Goal: Information Seeking & Learning: Learn about a topic

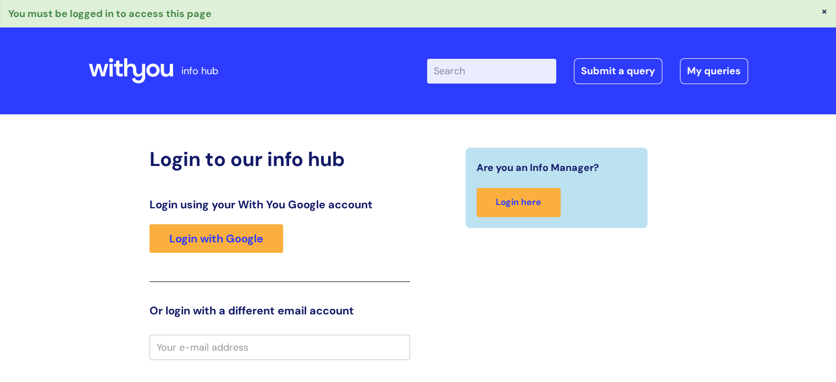
type input "k.hobin"
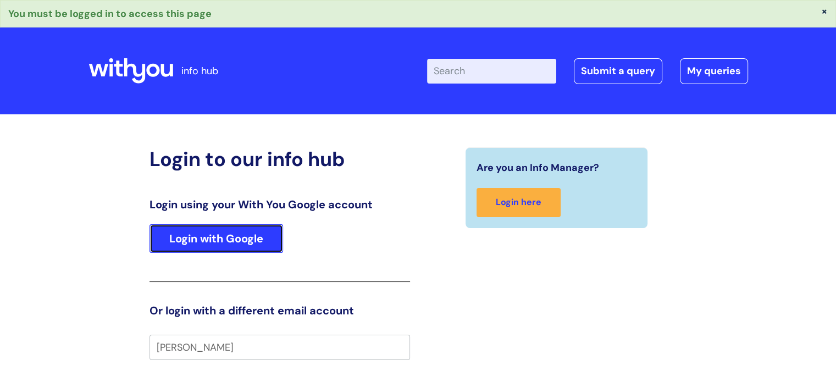
click at [227, 240] on link "Login with Google" at bounding box center [217, 238] width 134 height 29
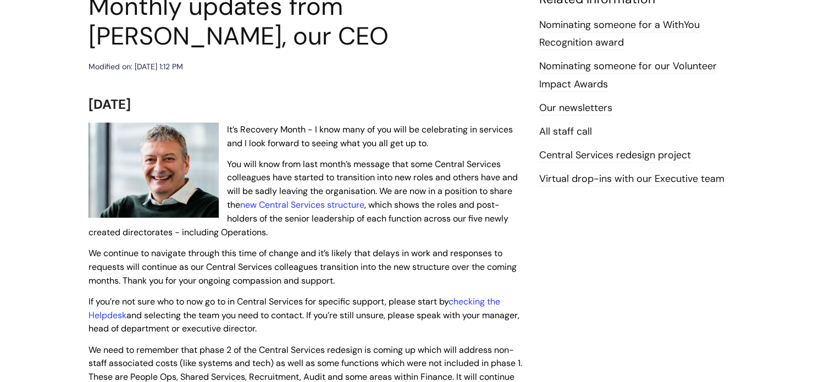
scroll to position [165, 0]
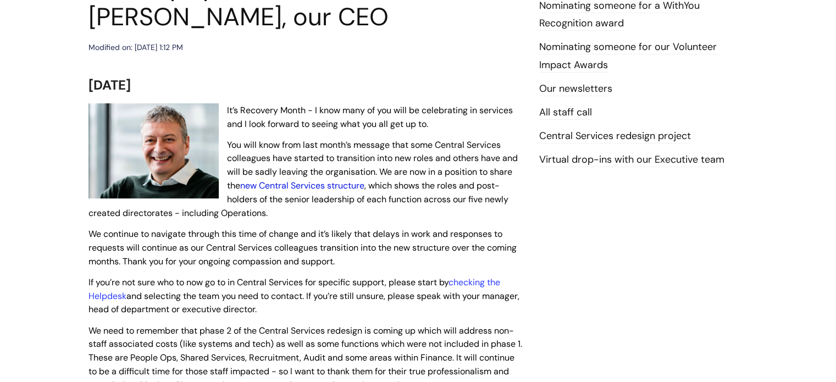
click at [319, 186] on link "new Central Services structure" at bounding box center [302, 186] width 124 height 12
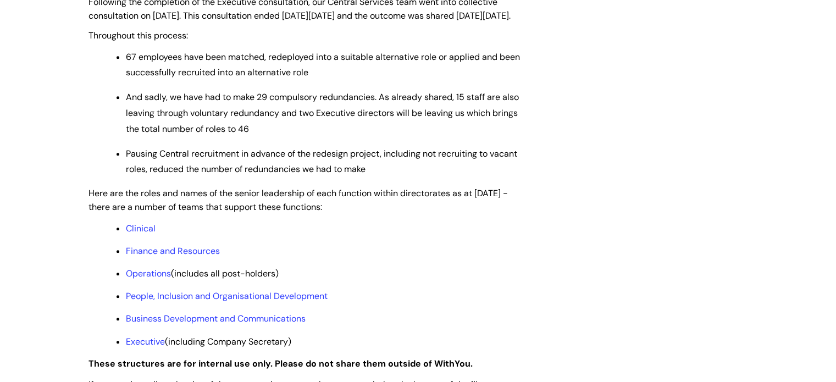
scroll to position [770, 0]
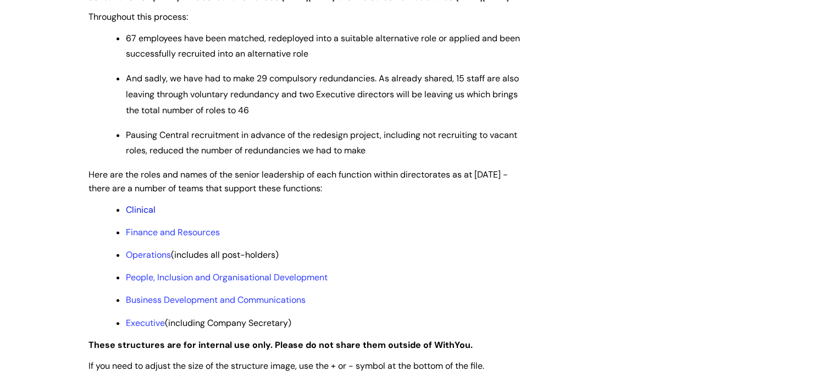
click at [140, 215] on link "Clinical" at bounding box center [141, 210] width 30 height 12
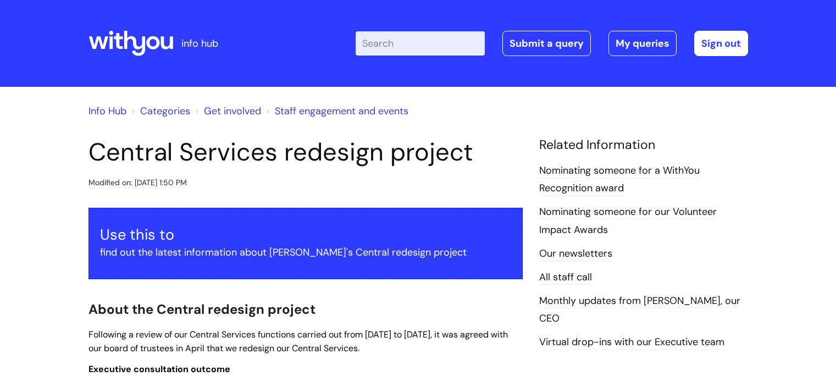
scroll to position [770, 0]
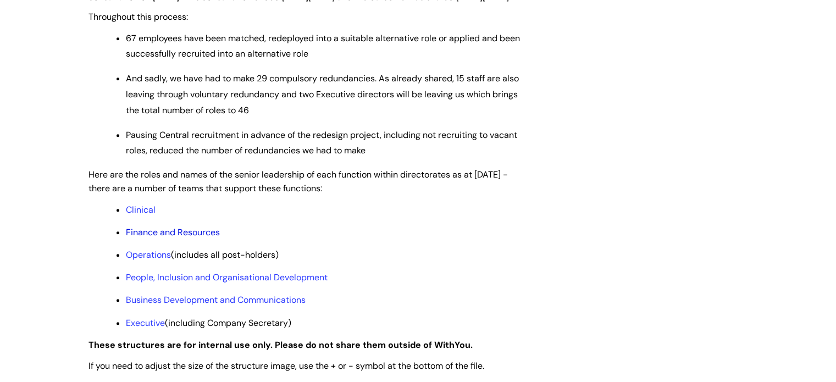
click at [191, 238] on link "Finance and Resources" at bounding box center [173, 232] width 94 height 12
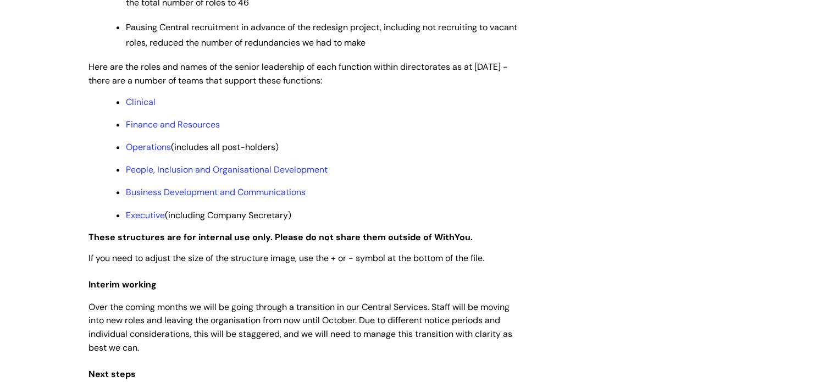
scroll to position [880, 0]
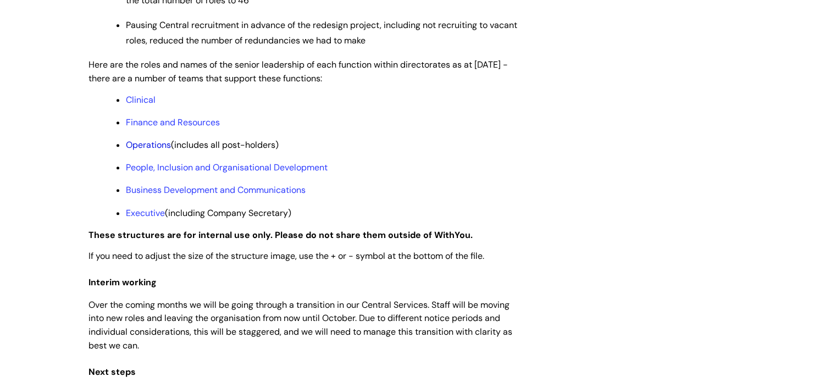
click at [147, 151] on link "Operations" at bounding box center [148, 145] width 45 height 12
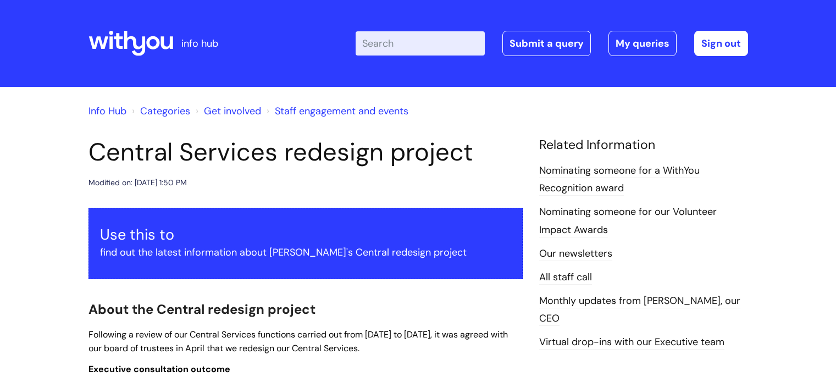
scroll to position [876, 0]
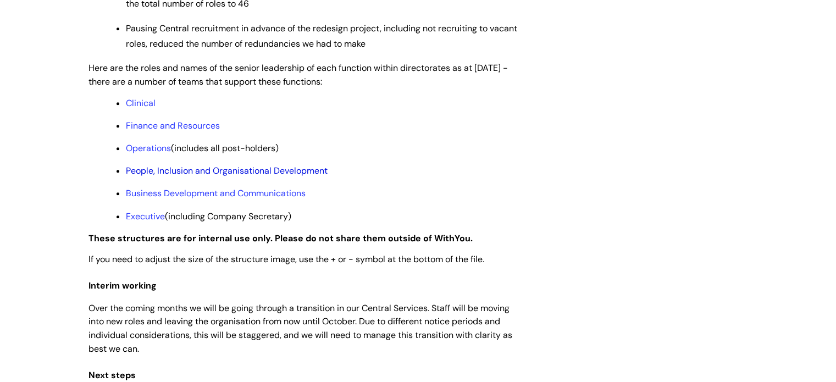
click at [176, 176] on link "People, Inclusion and Organisational Development" at bounding box center [227, 171] width 202 height 12
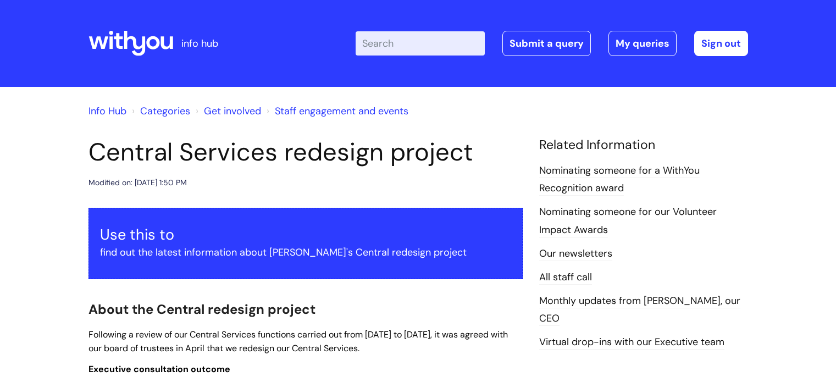
scroll to position [873, 0]
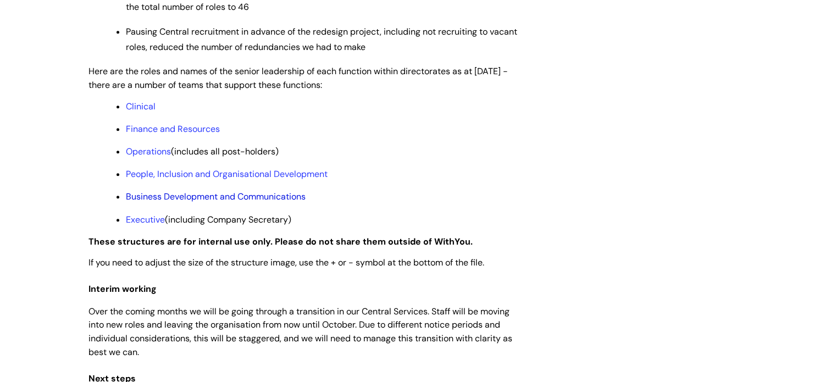
click at [210, 202] on link "Business Development and Communications" at bounding box center [216, 197] width 180 height 12
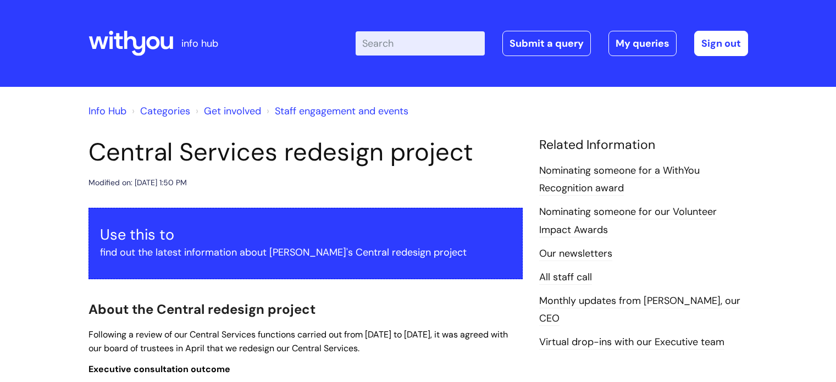
scroll to position [871, 0]
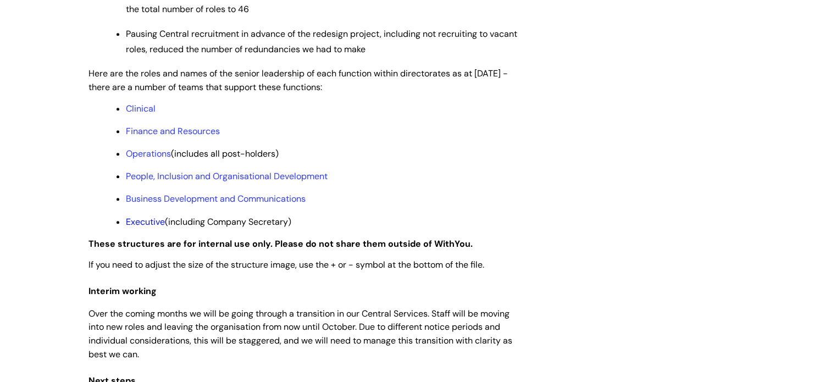
click at [157, 228] on link "Executive" at bounding box center [145, 222] width 39 height 12
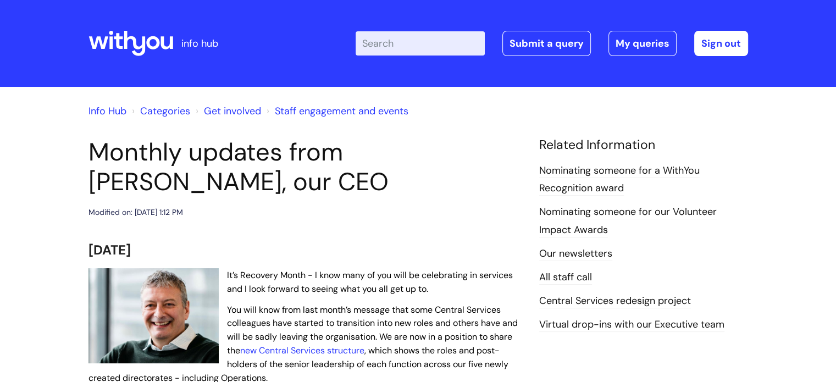
click at [128, 40] on icon at bounding box center [131, 43] width 85 height 26
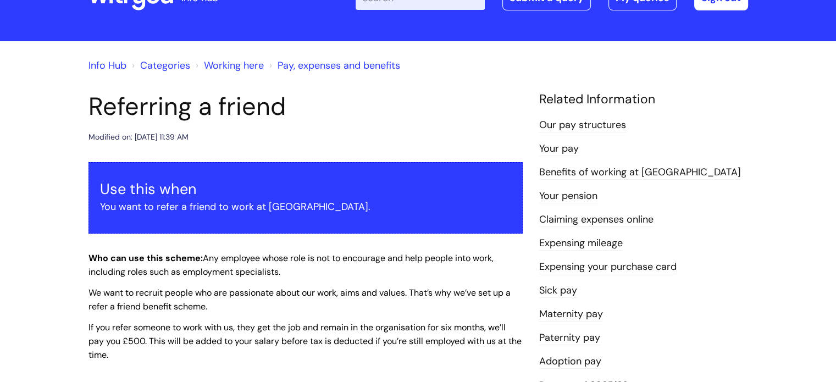
scroll to position [110, 0]
